Goal: Task Accomplishment & Management: Complete application form

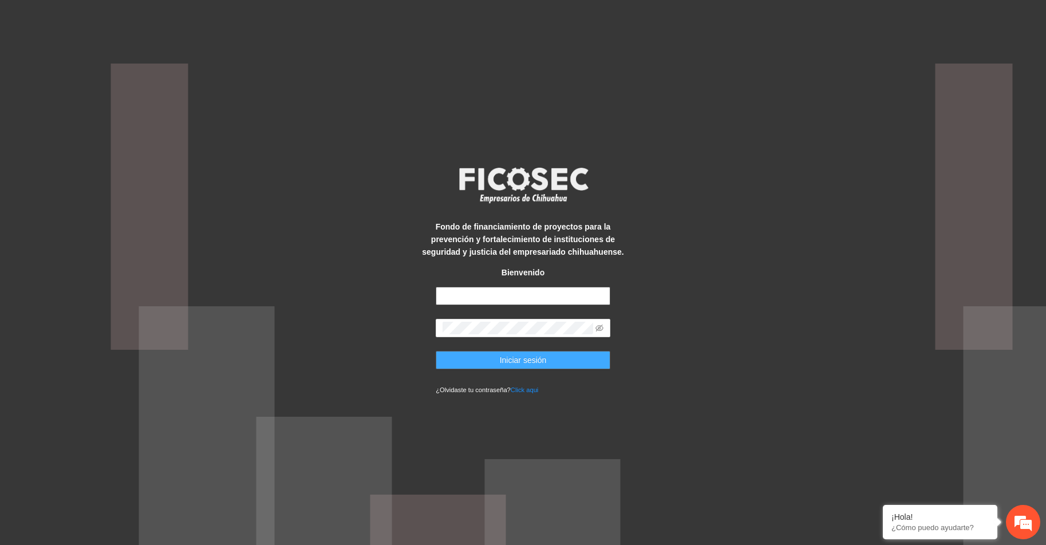
type input "**********"
click at [519, 360] on span "Iniciar sesión" at bounding box center [523, 360] width 47 height 13
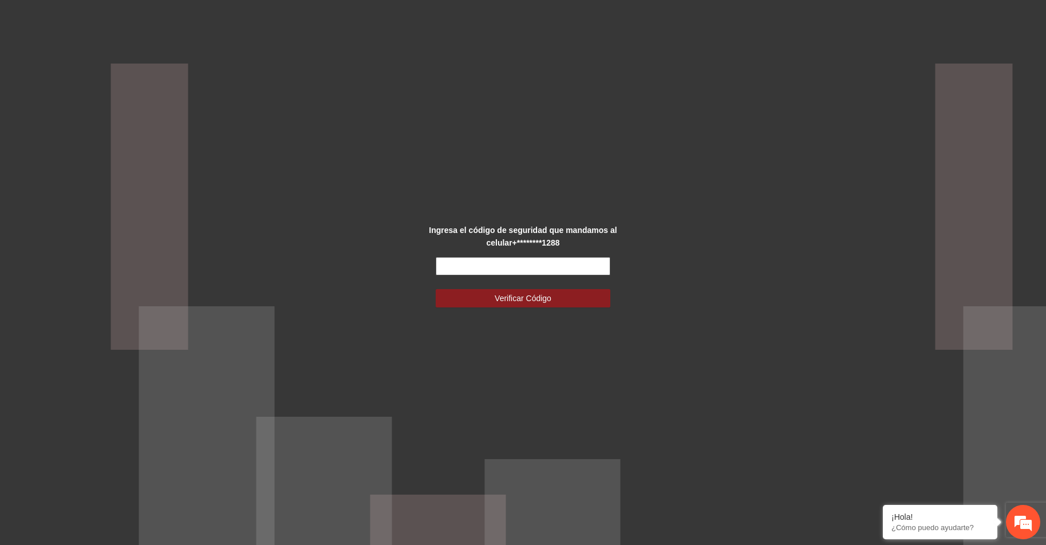
click at [466, 261] on input "text" at bounding box center [523, 266] width 175 height 18
type input "******"
click at [554, 298] on button "Verificar Código" at bounding box center [523, 298] width 175 height 18
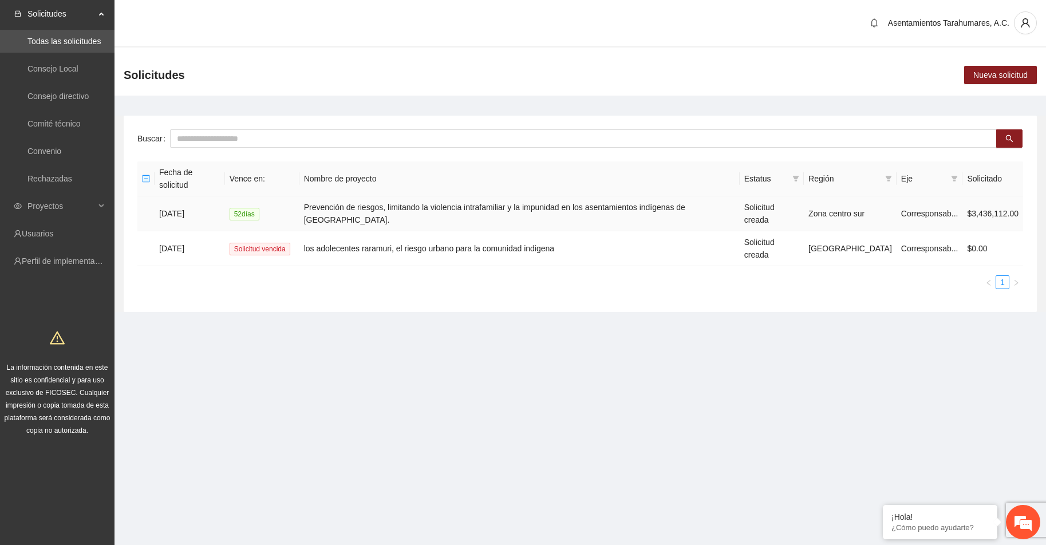
click at [412, 196] on td "Prevención de riesgos, limitando la violencia intrafamiliar y la impunidad en l…" at bounding box center [519, 213] width 440 height 35
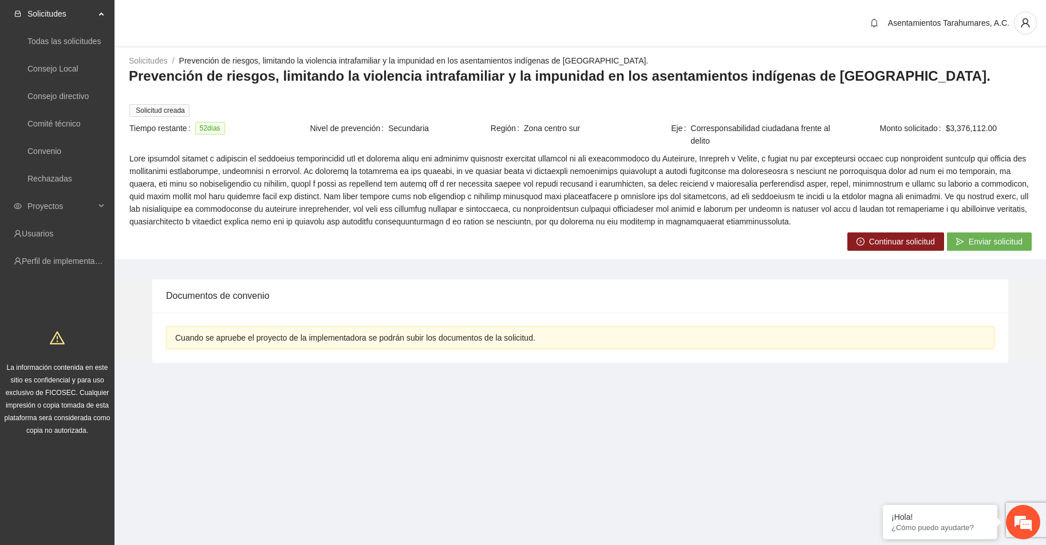
click at [898, 235] on span "Continuar solicitud" at bounding box center [902, 241] width 66 height 13
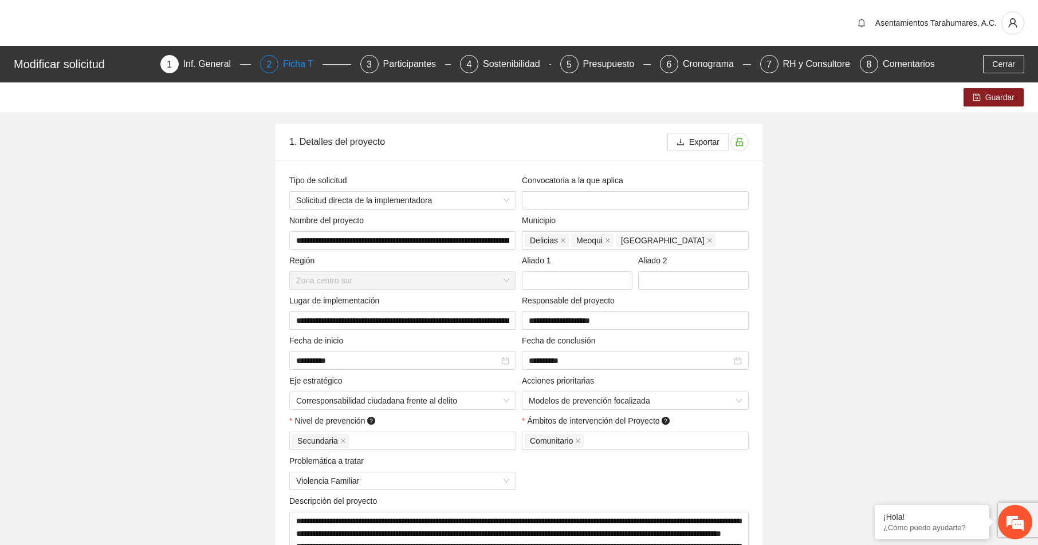
click at [301, 63] on div "Ficha T" at bounding box center [303, 64] width 40 height 18
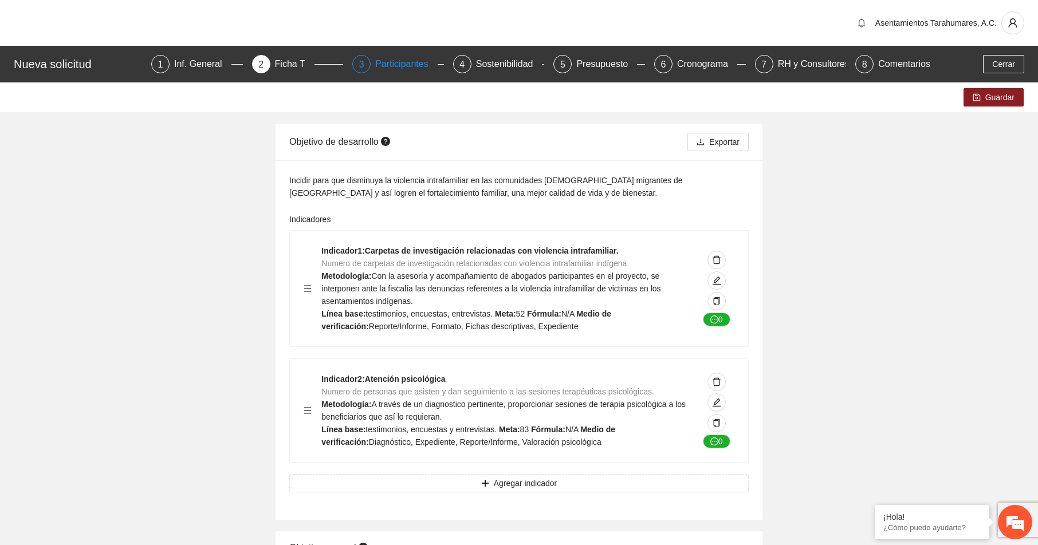
click at [403, 64] on div "Participantes" at bounding box center [406, 64] width 62 height 18
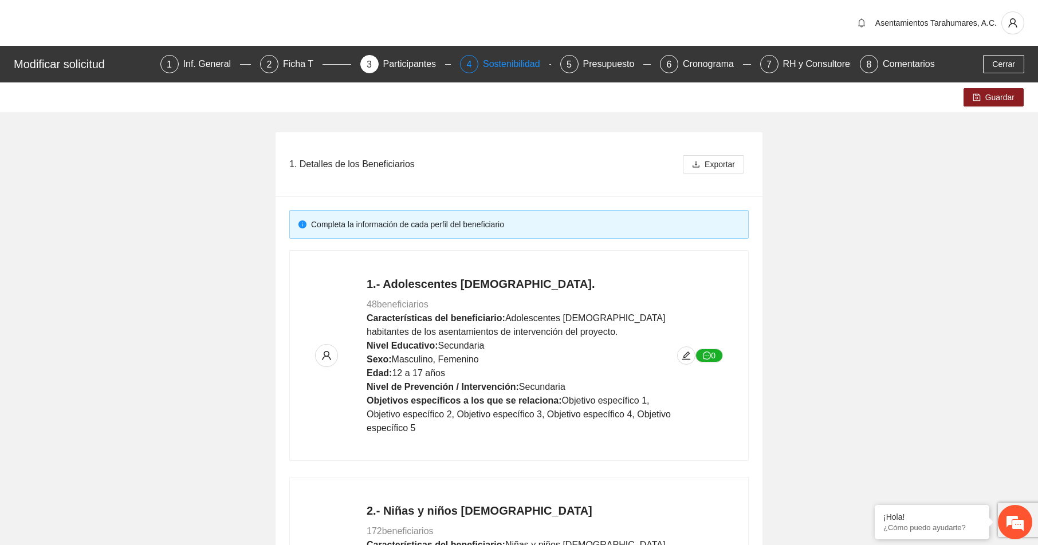
click at [515, 64] on div "Sostenibilidad" at bounding box center [516, 64] width 66 height 18
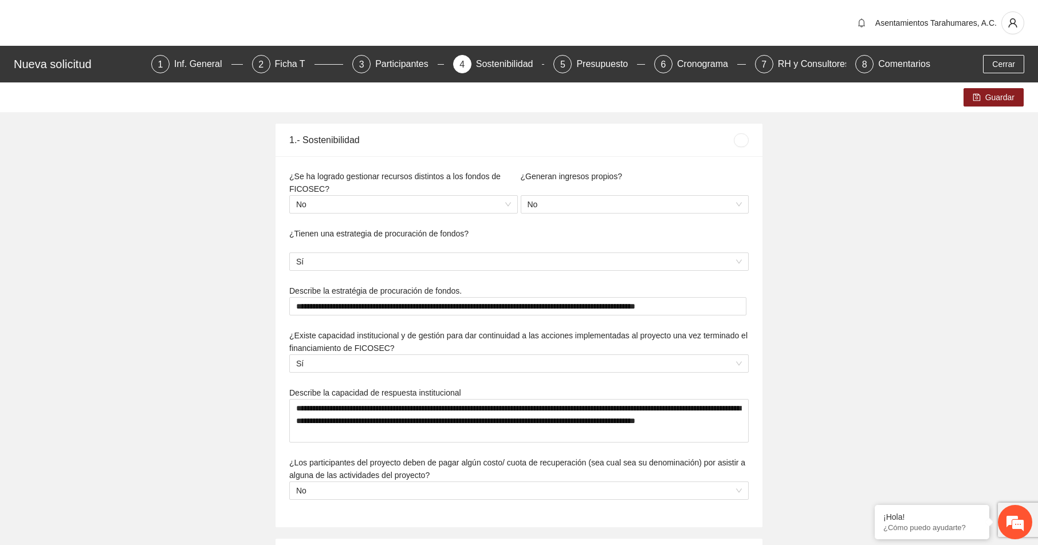
type textarea "**********"
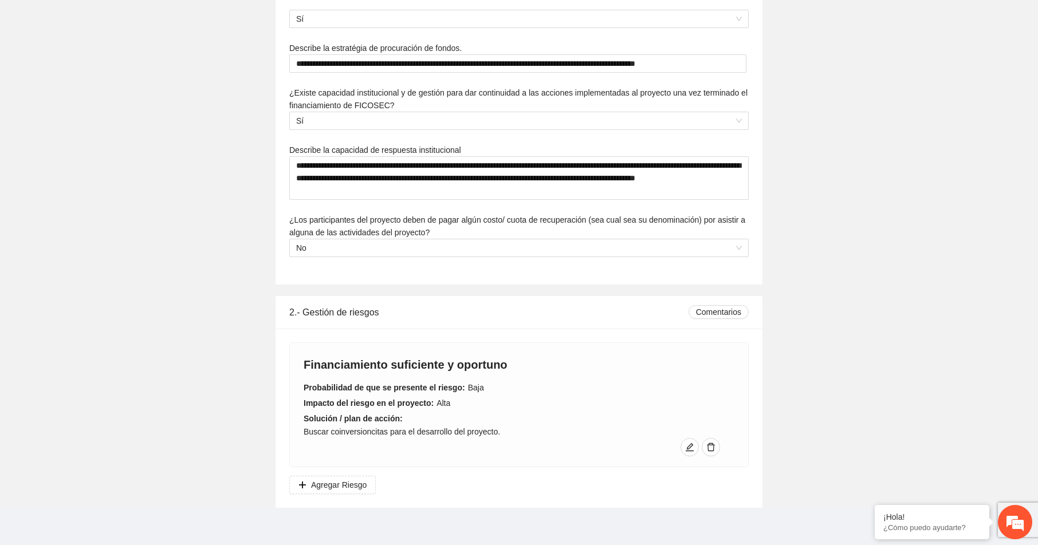
scroll to position [249, 0]
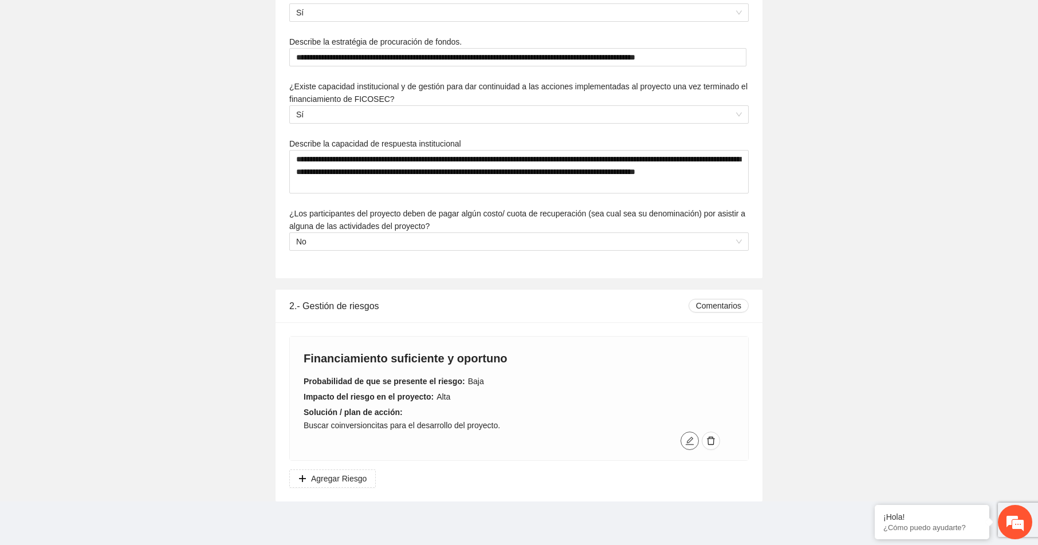
click at [691, 441] on icon "edit" at bounding box center [689, 440] width 9 height 9
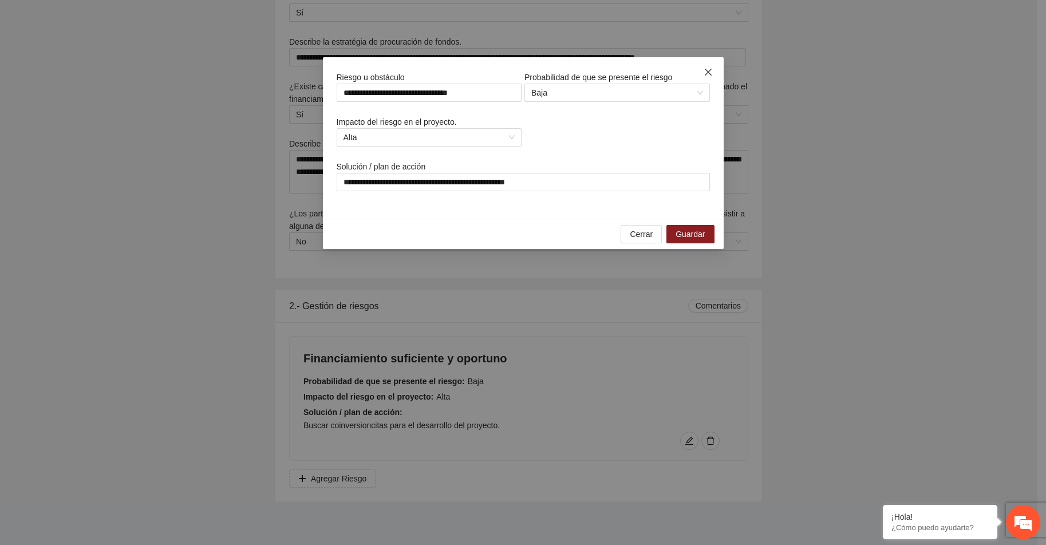
click at [709, 71] on icon "close" at bounding box center [708, 72] width 9 height 9
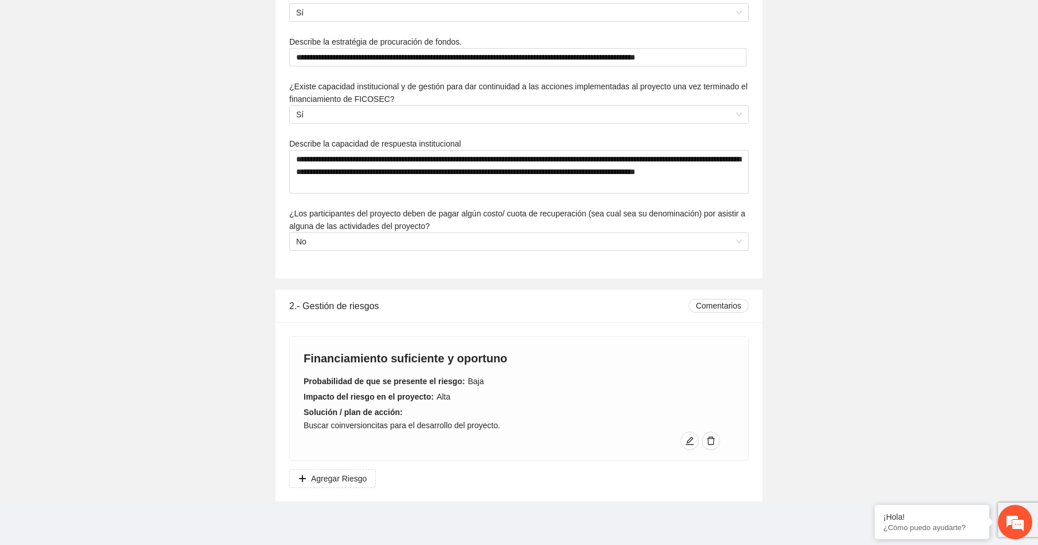
click at [602, 387] on div "Probabilidad de que se presente el riesgo: Baja" at bounding box center [518, 381] width 431 height 13
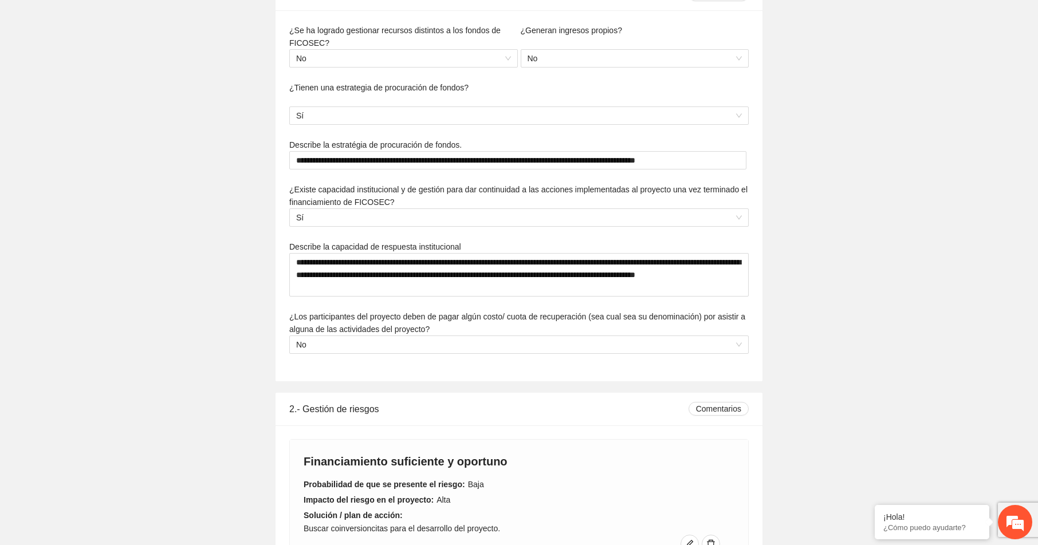
scroll to position [0, 0]
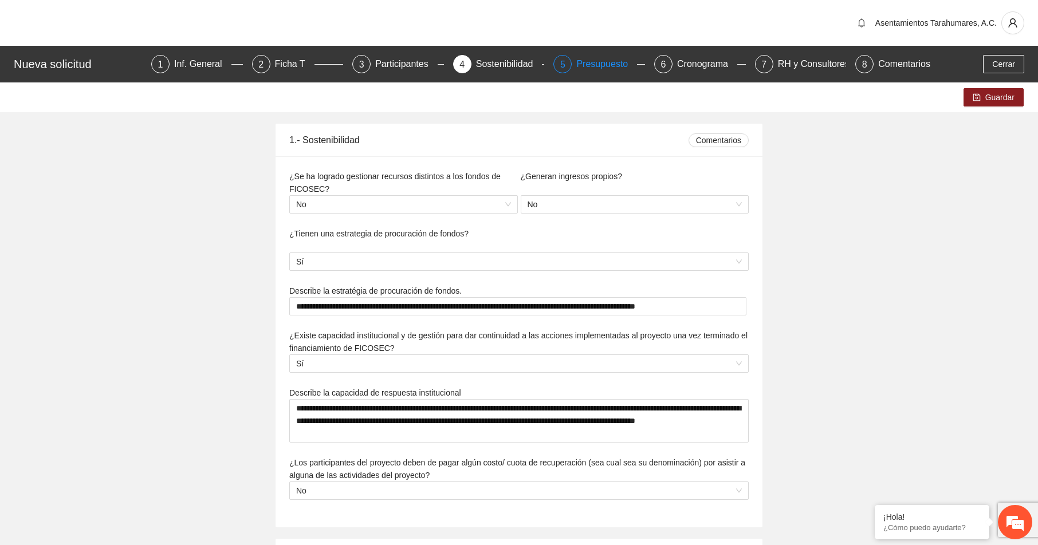
click at [589, 66] on div "Presupuesto" at bounding box center [606, 64] width 61 height 18
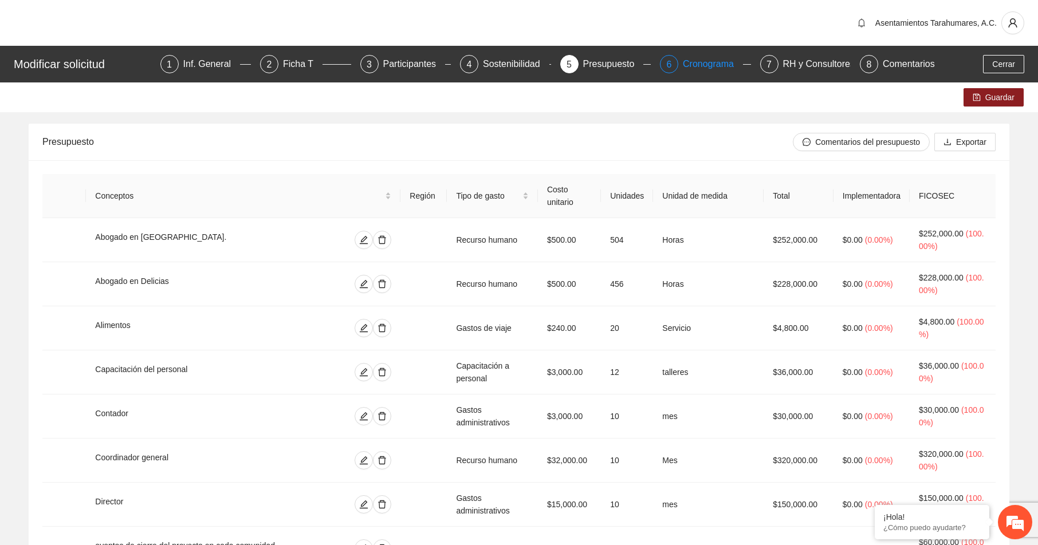
click at [709, 64] on div "Cronograma" at bounding box center [713, 64] width 60 height 18
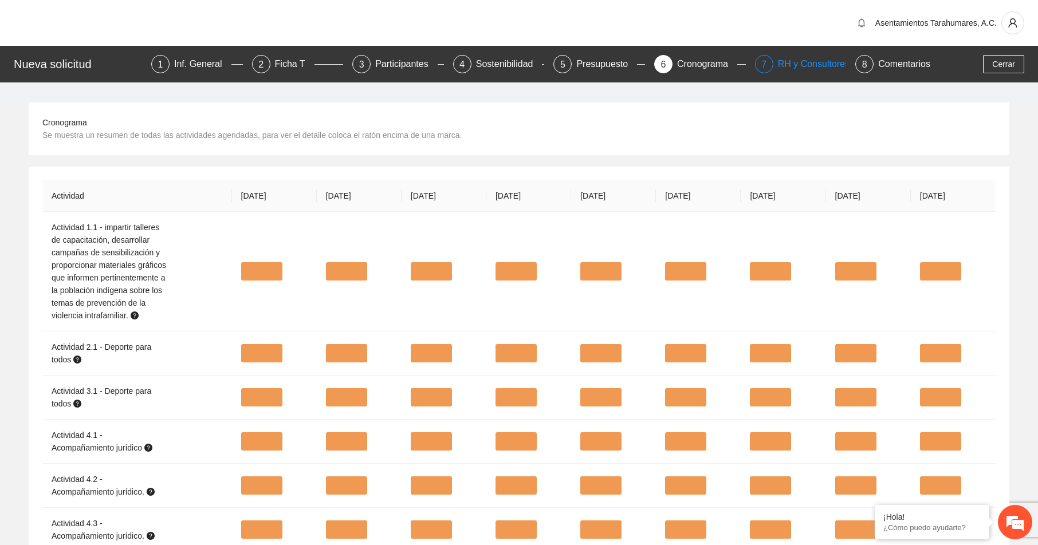
click at [807, 63] on div "RH y Consultores" at bounding box center [818, 64] width 81 height 18
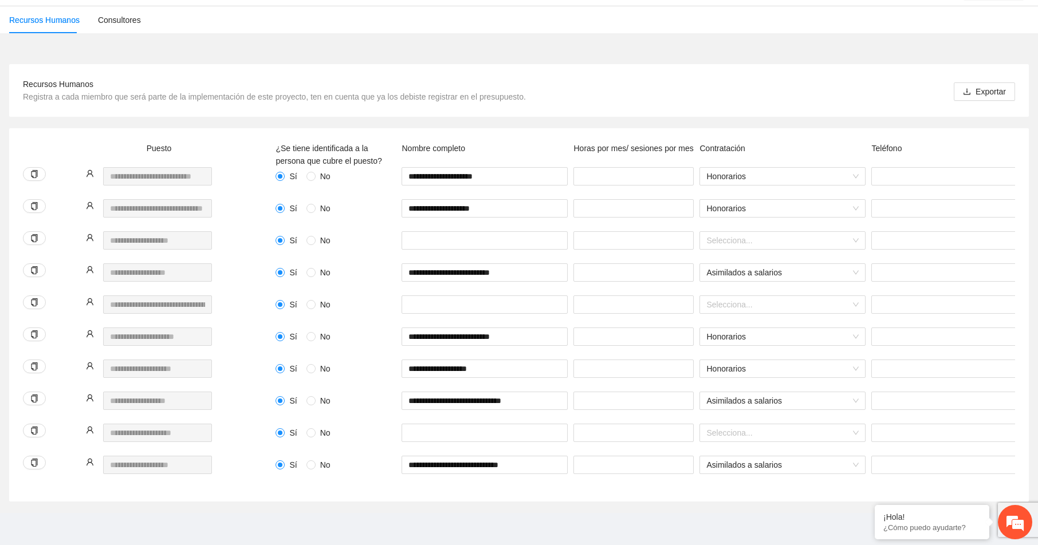
scroll to position [116, 0]
